Goal: Register for event/course

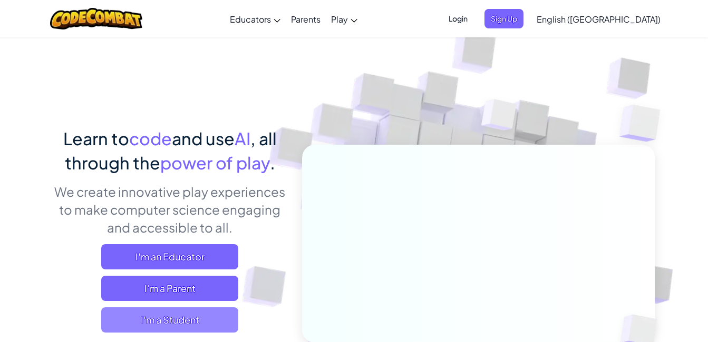
click at [180, 315] on span "I'm a Student" at bounding box center [169, 320] width 137 height 25
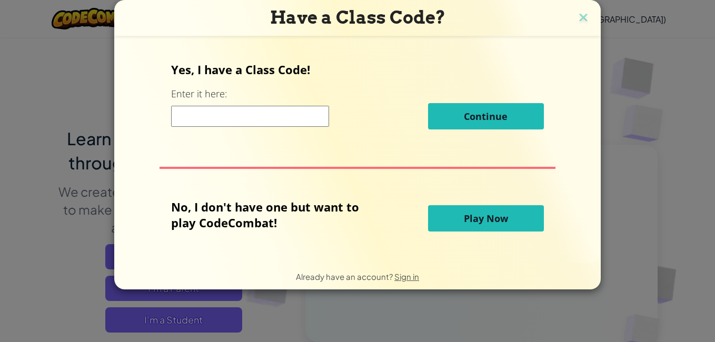
click at [448, 229] on button "Play Now" at bounding box center [486, 218] width 116 height 26
click at [449, 214] on button "Play Now" at bounding box center [486, 218] width 116 height 26
click at [466, 222] on span "Play Now" at bounding box center [486, 218] width 44 height 13
click at [453, 215] on button "Play Now" at bounding box center [486, 218] width 116 height 26
